Goal: Task Accomplishment & Management: Manage account settings

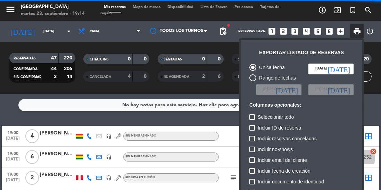
scroll to position [42, 0]
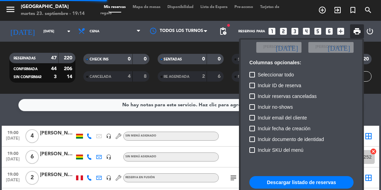
click at [169, 118] on div at bounding box center [190, 95] width 381 height 190
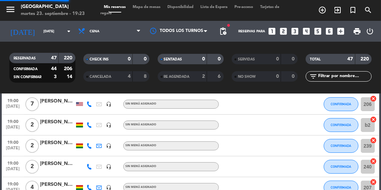
scroll to position [0, 0]
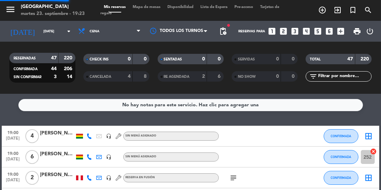
click at [63, 31] on input "[DATE]" at bounding box center [65, 31] width 51 height 11
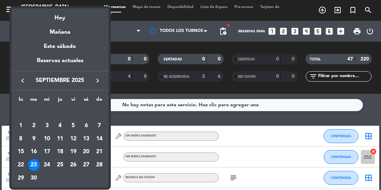
click at [48, 166] on div "24" at bounding box center [47, 165] width 12 height 12
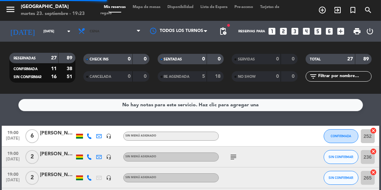
click at [109, 35] on span "Cena" at bounding box center [109, 31] width 69 height 15
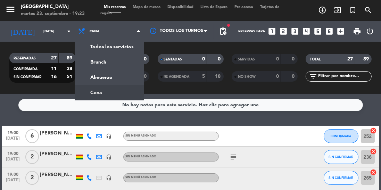
click at [190, 116] on div "No hay notas para este servicio. Haz clic para agregar una 19:00 [DATE] 6 [PERS…" at bounding box center [190, 142] width 381 height 96
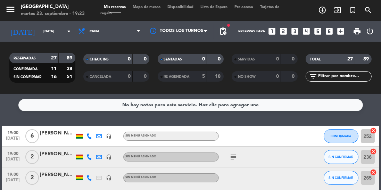
click at [233, 160] on icon "subject" at bounding box center [233, 157] width 8 height 8
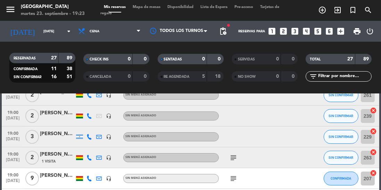
scroll to position [171, 0]
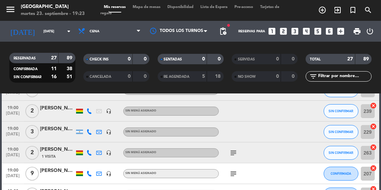
click at [230, 151] on icon "subject" at bounding box center [233, 152] width 8 height 8
click at [231, 172] on icon "subject" at bounding box center [233, 173] width 8 height 8
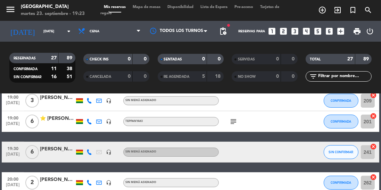
click at [230, 119] on icon "subject" at bounding box center [233, 121] width 8 height 8
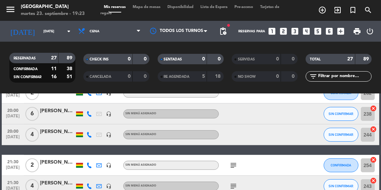
scroll to position [437, 0]
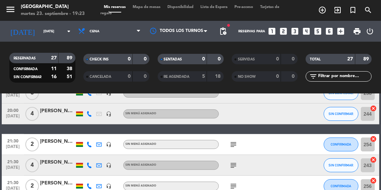
click at [235, 141] on icon "subject" at bounding box center [233, 144] width 8 height 8
click at [235, 164] on icon "subject" at bounding box center [233, 165] width 8 height 8
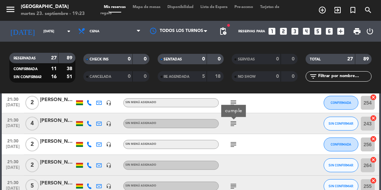
click at [236, 140] on icon "subject" at bounding box center [233, 144] width 8 height 8
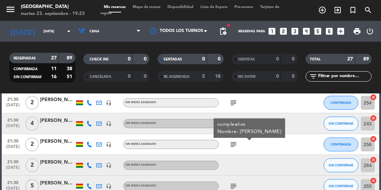
scroll to position [528, 0]
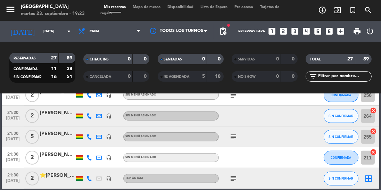
click at [235, 133] on icon "subject" at bounding box center [233, 137] width 8 height 8
click at [232, 174] on icon "subject" at bounding box center [233, 178] width 8 height 8
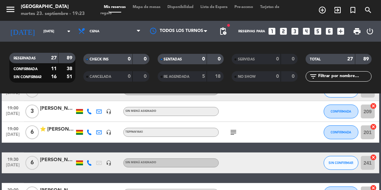
scroll to position [309, 0]
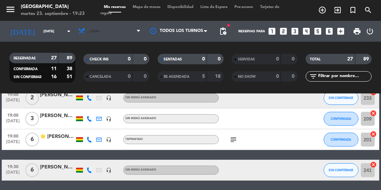
click at [109, 33] on span "Cena" at bounding box center [109, 31] width 69 height 15
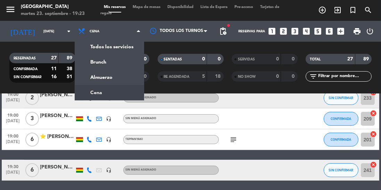
click at [104, 76] on div "menu [GEOGRAPHIC_DATA] [DATE] 23. septiembre - 19:23 Mis reservas Mapa de mesas…" at bounding box center [190, 47] width 381 height 94
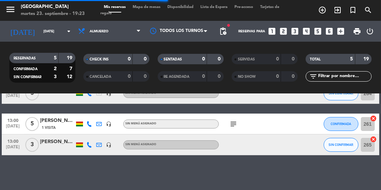
scroll to position [60, 0]
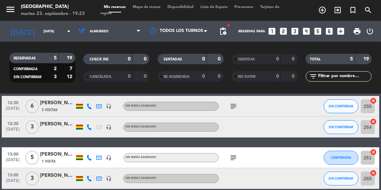
click at [236, 103] on icon "subject" at bounding box center [233, 106] width 8 height 8
click at [234, 154] on icon "subject" at bounding box center [233, 157] width 8 height 8
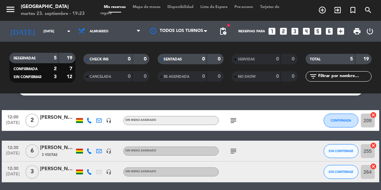
scroll to position [0, 0]
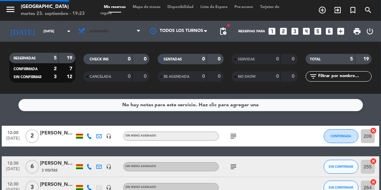
click at [108, 32] on span "Almuerzo" at bounding box center [99, 31] width 19 height 4
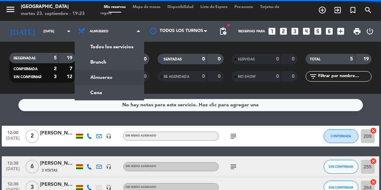
click at [96, 95] on ng-component "menu [GEOGRAPHIC_DATA] [DATE] 23. septiembre - 19:23 Mis reservas Mapa de mesas…" at bounding box center [190, 95] width 381 height 190
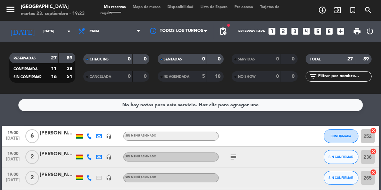
click at [61, 34] on input "[DATE]" at bounding box center [65, 31] width 51 height 11
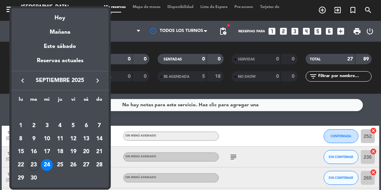
click at [64, 163] on div "25" at bounding box center [60, 165] width 12 height 12
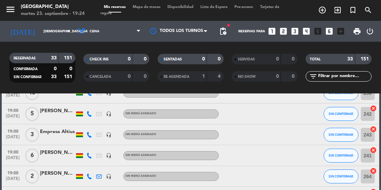
scroll to position [68, 0]
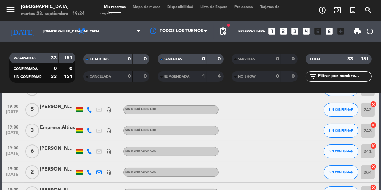
click at [43, 167] on div "[PERSON_NAME]" at bounding box center [57, 169] width 35 height 8
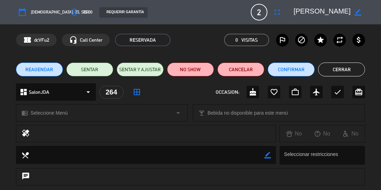
click at [340, 68] on button "Cerrar" at bounding box center [341, 69] width 47 height 14
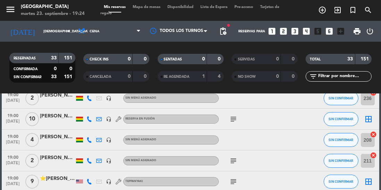
scroll to position [232, 0]
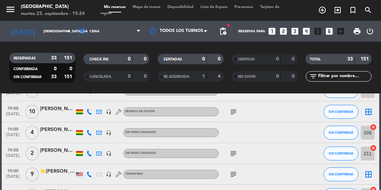
click at [230, 113] on icon "subject" at bounding box center [233, 112] width 8 height 8
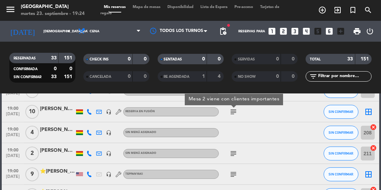
click at [237, 153] on icon "subject" at bounding box center [233, 153] width 8 height 8
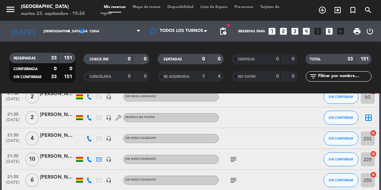
scroll to position [663, 0]
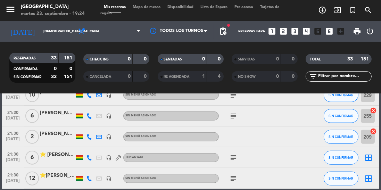
click at [49, 31] on input "[DEMOGRAPHIC_DATA][DATE]" at bounding box center [65, 31] width 51 height 11
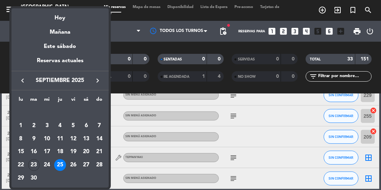
click at [74, 163] on div "26" at bounding box center [73, 165] width 12 height 12
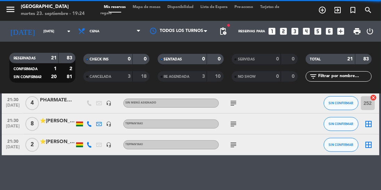
scroll to position [403, 0]
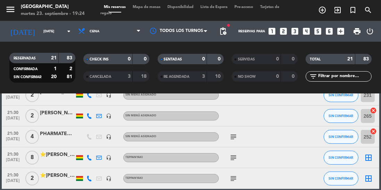
click at [55, 30] on input "[DATE]" at bounding box center [65, 31] width 51 height 11
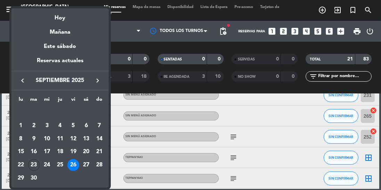
click at [60, 164] on div "25" at bounding box center [60, 165] width 12 height 12
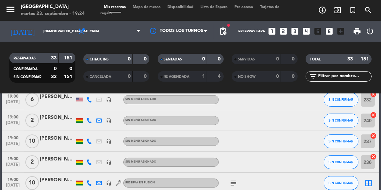
scroll to position [196, 0]
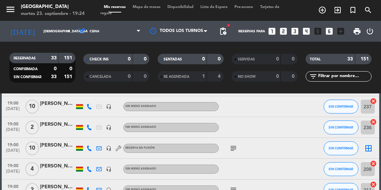
click at [232, 151] on icon "subject" at bounding box center [233, 148] width 8 height 8
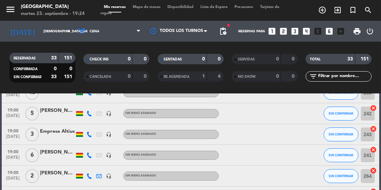
scroll to position [0, 0]
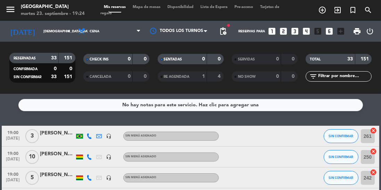
click at [52, 32] on input "[DEMOGRAPHIC_DATA][DATE]" at bounding box center [65, 31] width 51 height 11
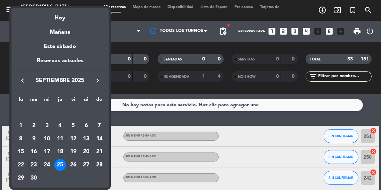
click at [76, 165] on div "26" at bounding box center [73, 165] width 12 height 12
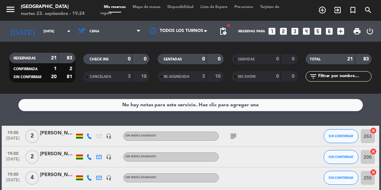
click at [235, 135] on icon "subject" at bounding box center [233, 136] width 8 height 8
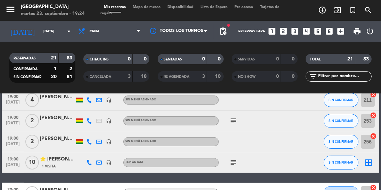
scroll to position [140, 0]
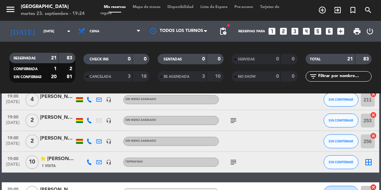
click at [235, 116] on icon "subject" at bounding box center [233, 120] width 8 height 8
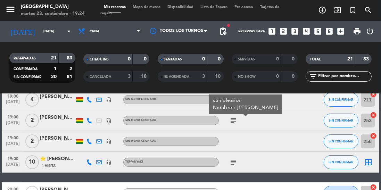
scroll to position [128, 0]
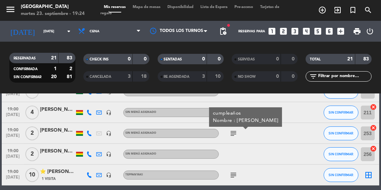
click at [236, 173] on icon "subject" at bounding box center [233, 175] width 8 height 8
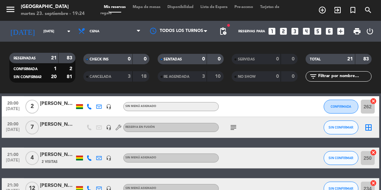
scroll to position [228, 0]
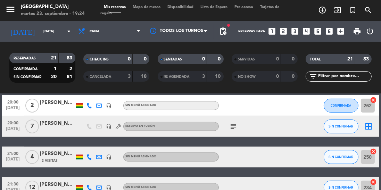
click at [229, 124] on icon "subject" at bounding box center [233, 126] width 8 height 8
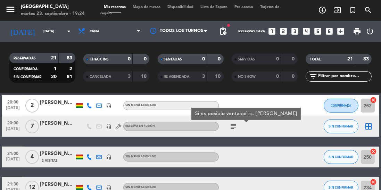
click at [227, 173] on div "19:00 [DATE] 2 [PERSON_NAME] headset_mic Sin menú asignado subject SIN CONFIRMA…" at bounding box center [190, 131] width 377 height 466
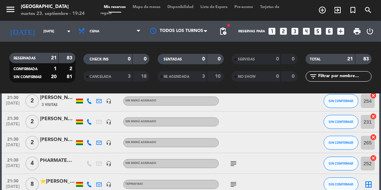
scroll to position [403, 0]
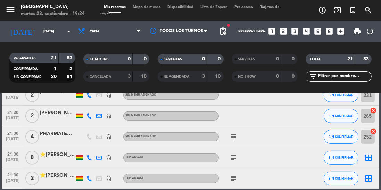
click at [230, 135] on icon "subject" at bounding box center [233, 137] width 8 height 8
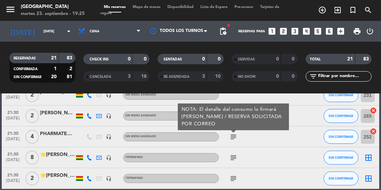
click at [236, 154] on icon "subject" at bounding box center [233, 157] width 8 height 8
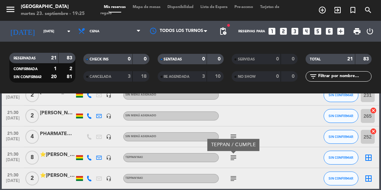
click at [235, 174] on icon "subject" at bounding box center [233, 178] width 8 height 8
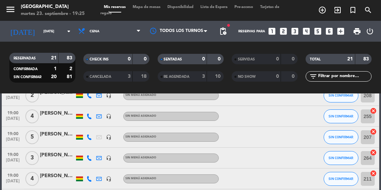
scroll to position [0, 0]
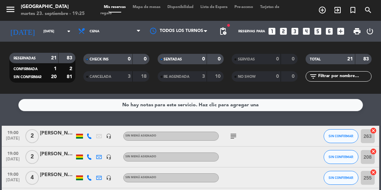
click at [59, 33] on input "[DATE]" at bounding box center [65, 31] width 51 height 11
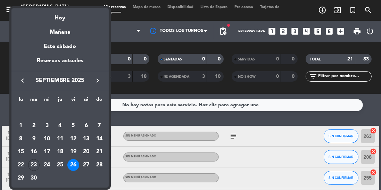
click at [86, 161] on div "27" at bounding box center [86, 165] width 12 height 12
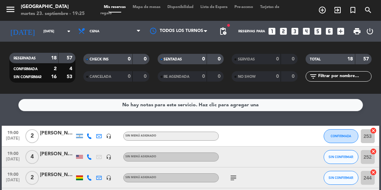
click at [229, 175] on icon "subject" at bounding box center [233, 177] width 8 height 8
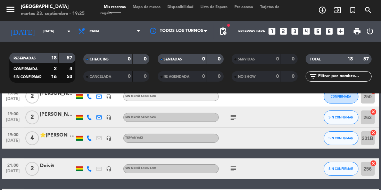
scroll to position [165, 0]
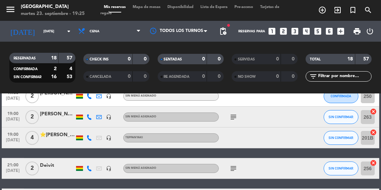
click at [234, 116] on icon "subject" at bounding box center [233, 117] width 8 height 8
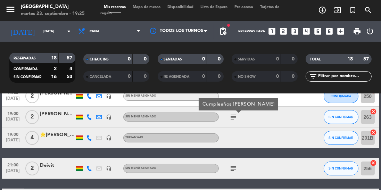
click at [230, 171] on icon "subject" at bounding box center [233, 168] width 8 height 8
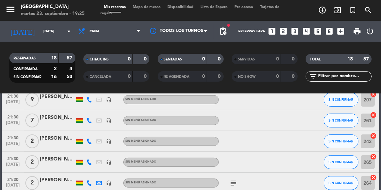
scroll to position [331, 0]
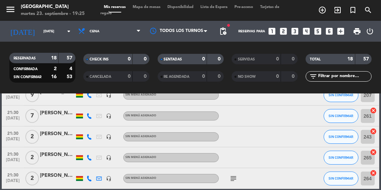
click at [231, 178] on icon "subject" at bounding box center [233, 178] width 8 height 8
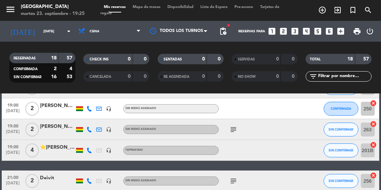
scroll to position [151, 0]
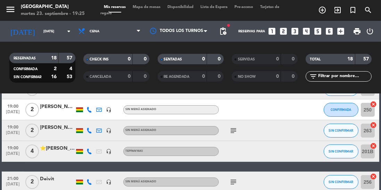
click at [234, 184] on icon "subject" at bounding box center [233, 182] width 8 height 8
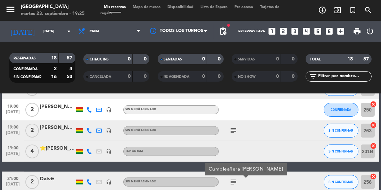
click at [236, 133] on icon "subject" at bounding box center [233, 130] width 8 height 8
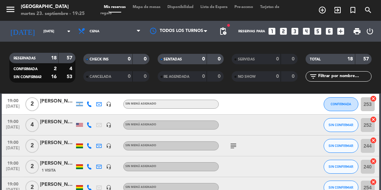
scroll to position [0, 0]
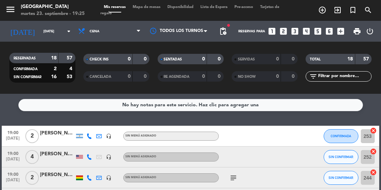
click at [61, 31] on input "[DATE]" at bounding box center [65, 31] width 51 height 11
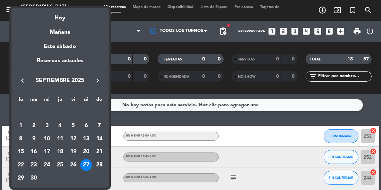
click at [125, 29] on div at bounding box center [190, 95] width 381 height 190
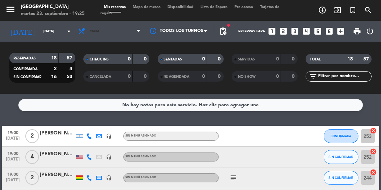
click at [116, 30] on span "Cena" at bounding box center [109, 31] width 69 height 15
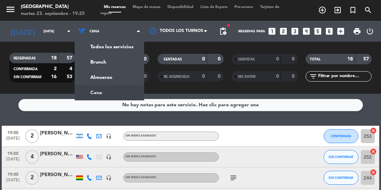
click at [109, 75] on div "menu [GEOGRAPHIC_DATA] [DATE] 23. septiembre - 19:25 Mis reservas Mapa de mesas…" at bounding box center [190, 47] width 381 height 94
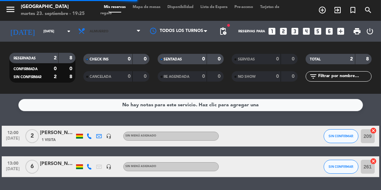
click at [117, 33] on span "Almuerzo" at bounding box center [109, 31] width 69 height 15
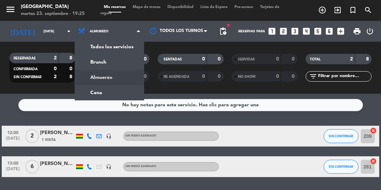
click at [112, 88] on div "menu [GEOGRAPHIC_DATA] [DATE] 23. septiembre - 19:25 Mis reservas Mapa de mesas…" at bounding box center [190, 47] width 381 height 94
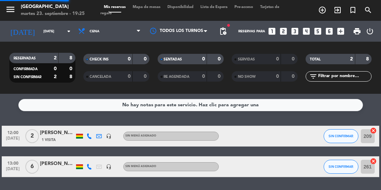
click at [56, 33] on input "[DATE]" at bounding box center [65, 31] width 51 height 11
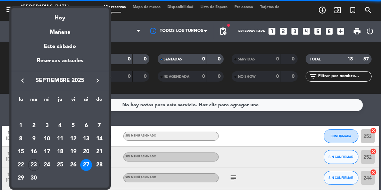
click at [64, 163] on div "25" at bounding box center [60, 165] width 12 height 12
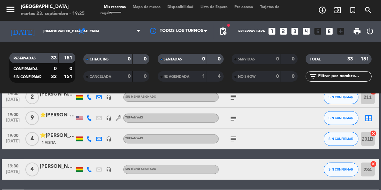
scroll to position [663, 0]
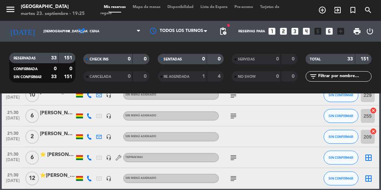
click at [233, 160] on icon "subject" at bounding box center [233, 157] width 8 height 8
click at [235, 178] on icon "subject" at bounding box center [233, 178] width 8 height 8
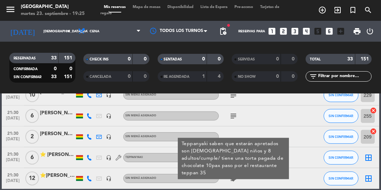
click at [286, 121] on div at bounding box center [286, 115] width 19 height 20
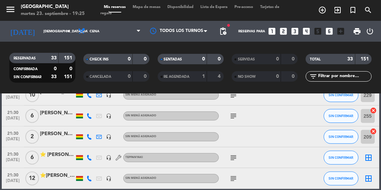
click at [235, 157] on icon "subject" at bounding box center [233, 157] width 8 height 8
click at [255, 172] on div "subject" at bounding box center [248, 178] width 58 height 20
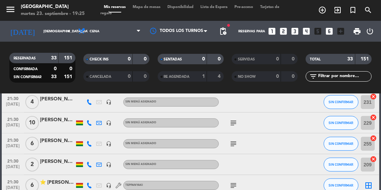
scroll to position [633, 0]
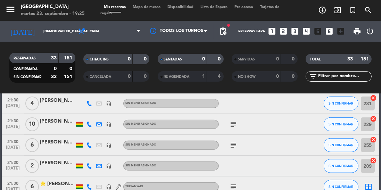
click at [231, 141] on icon "subject" at bounding box center [233, 145] width 8 height 8
click at [236, 120] on icon "subject" at bounding box center [233, 124] width 8 height 8
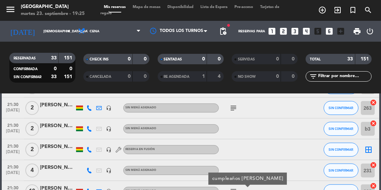
scroll to position [535, 0]
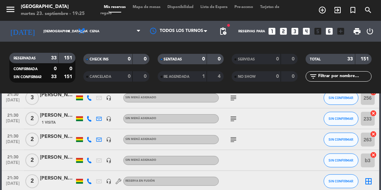
click at [231, 142] on icon "subject" at bounding box center [233, 139] width 8 height 8
click at [237, 115] on icon "subject" at bounding box center [233, 118] width 8 height 8
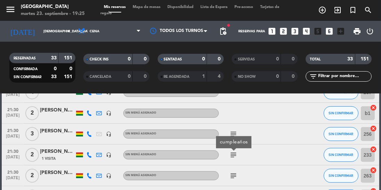
click at [229, 130] on icon "subject" at bounding box center [233, 134] width 8 height 8
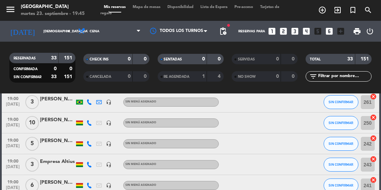
scroll to position [49, 0]
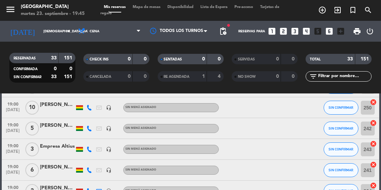
click at [58, 29] on input "[DEMOGRAPHIC_DATA][DATE]" at bounding box center [65, 31] width 51 height 11
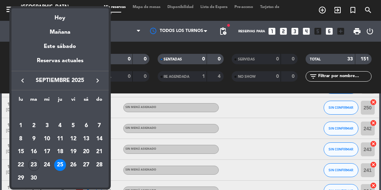
click at [32, 163] on div "23" at bounding box center [34, 165] width 12 height 12
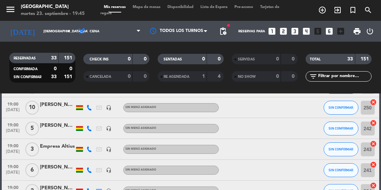
type input "[DATE]"
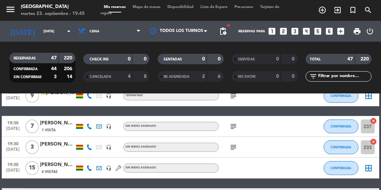
scroll to position [348, 0]
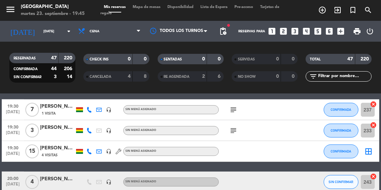
click at [88, 110] on icon at bounding box center [89, 110] width 6 height 6
click at [105, 99] on span at bounding box center [108, 99] width 6 height 6
click at [105, 97] on span at bounding box center [108, 99] width 6 height 6
